Goal: Information Seeking & Learning: Learn about a topic

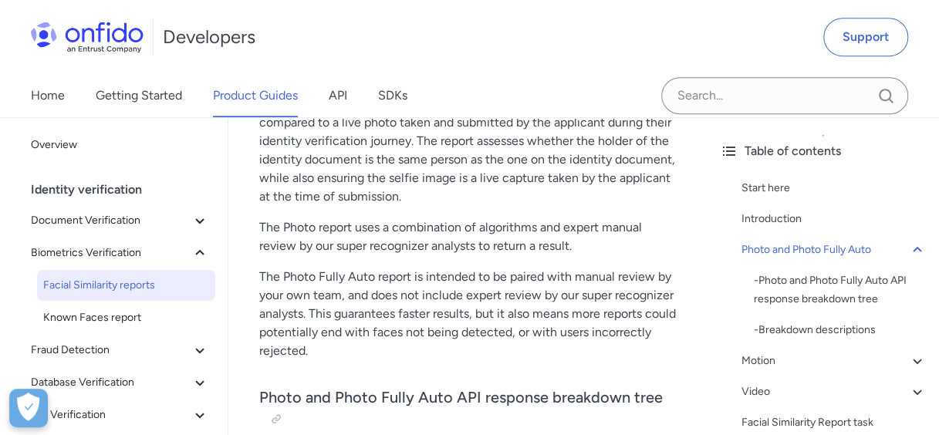
scroll to position [511, 0]
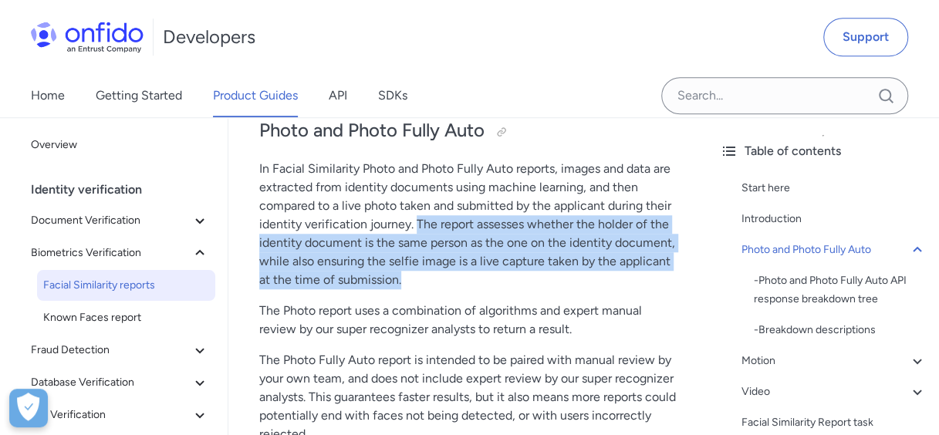
drag, startPoint x: 418, startPoint y: 279, endPoint x: 418, endPoint y: 222, distance: 57.1
click at [418, 222] on p "In Facial Similarity Photo and Photo Fully Auto reports, images and data are ex…" at bounding box center [467, 225] width 417 height 130
copy p "The report assesses whether the holder of the identity document is the same per…"
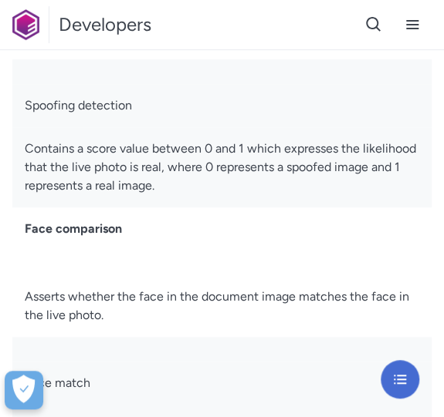
scroll to position [1430, 0]
